Goal: Information Seeking & Learning: Learn about a topic

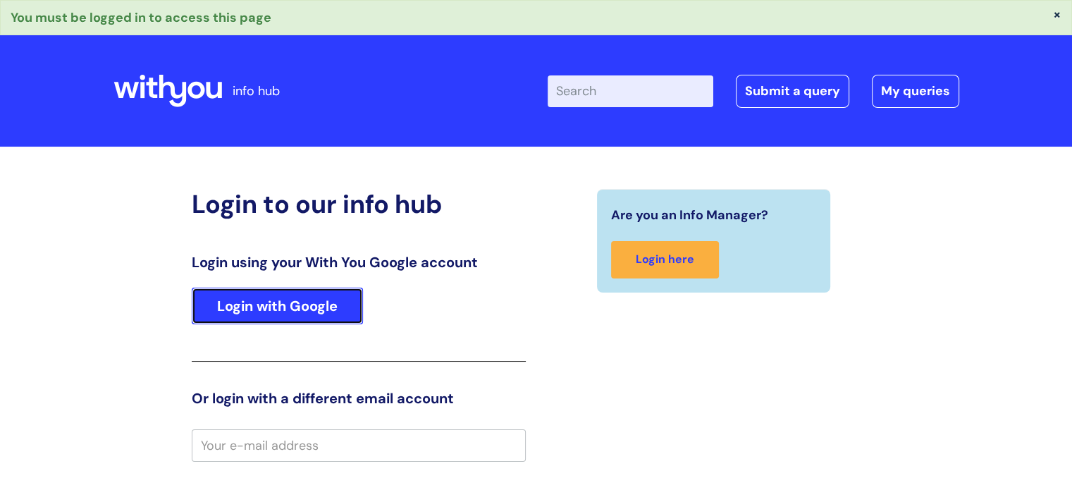
click at [358, 311] on link "Login with Google" at bounding box center [277, 305] width 171 height 37
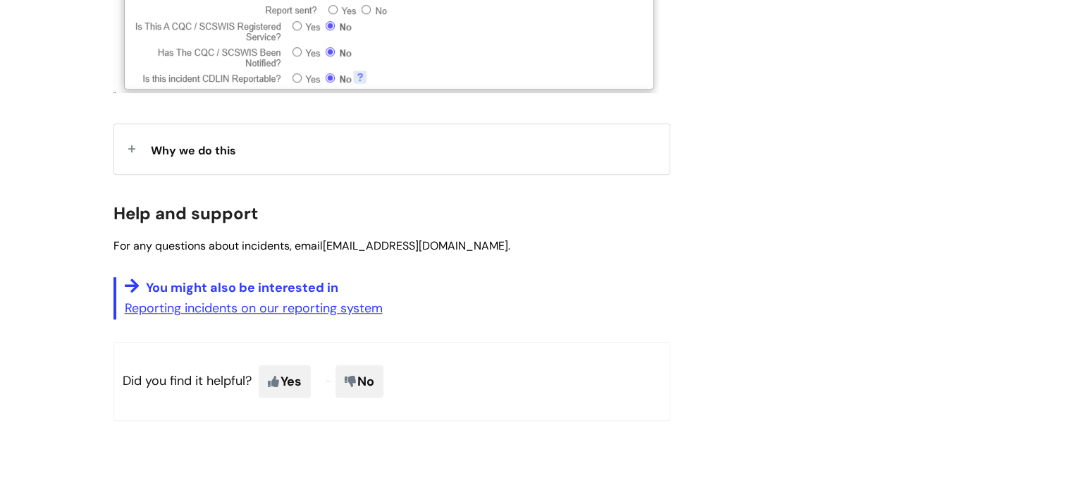
scroll to position [775, 0]
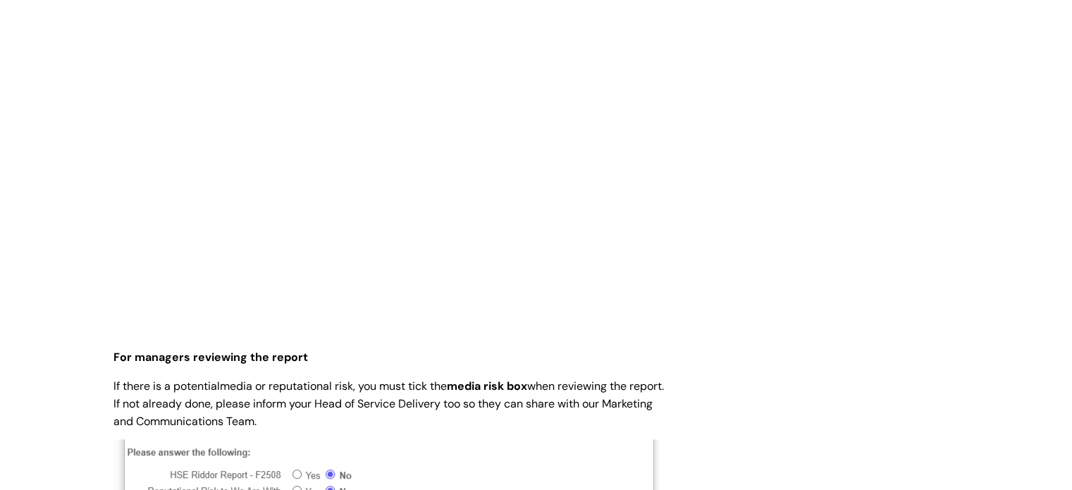
scroll to position [699, 0]
